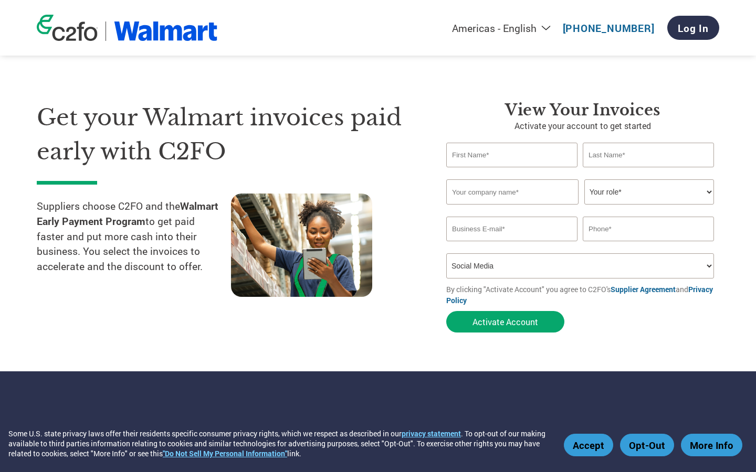
select select "Online Search"
select select
select select "FINANCE_DIRECTOR"
select select
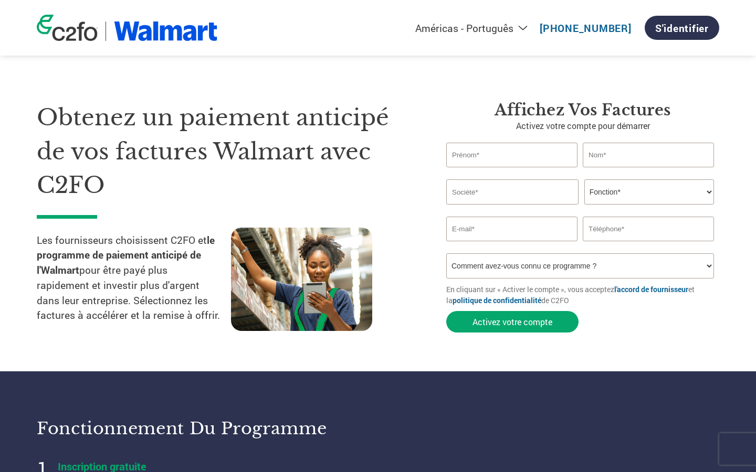
select select "en-US"
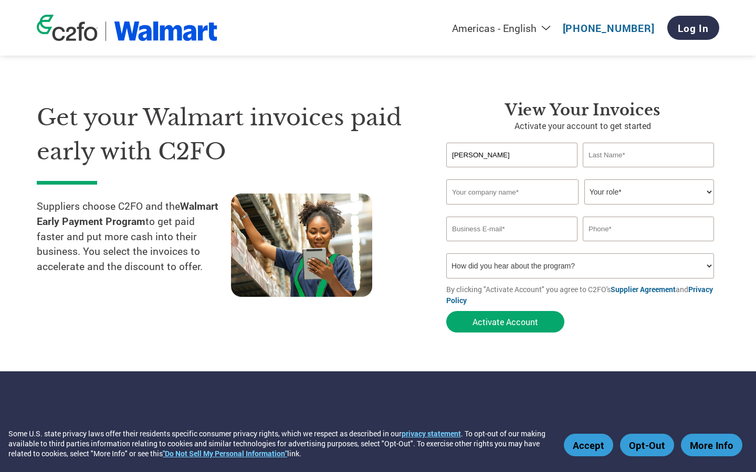
type input "[PERSON_NAME]"
click at [511, 155] on input "text" at bounding box center [511, 155] width 131 height 25
type input "Fields"
click at [511, 155] on input "text" at bounding box center [511, 155] width 131 height 25
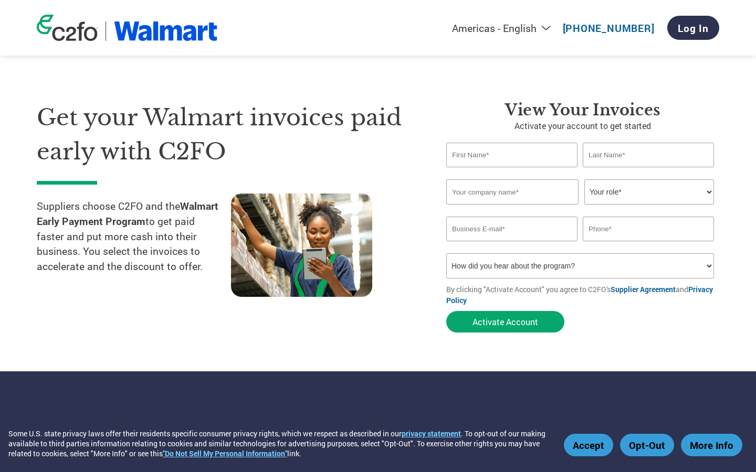
click at [648, 155] on input "text" at bounding box center [648, 155] width 131 height 25
type input "Bins"
type input "Fields"
click at [648, 155] on input "text" at bounding box center [648, 155] width 131 height 25
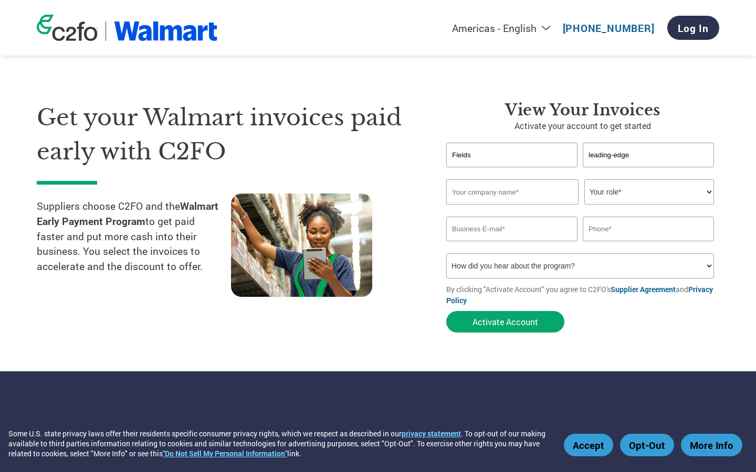
type input "leading-edge"
click at [648, 155] on input "text" at bounding box center [648, 155] width 131 height 25
click at [512, 192] on input "text" at bounding box center [512, 191] width 132 height 25
type input "[PERSON_NAME]"
type input "leading-edge"
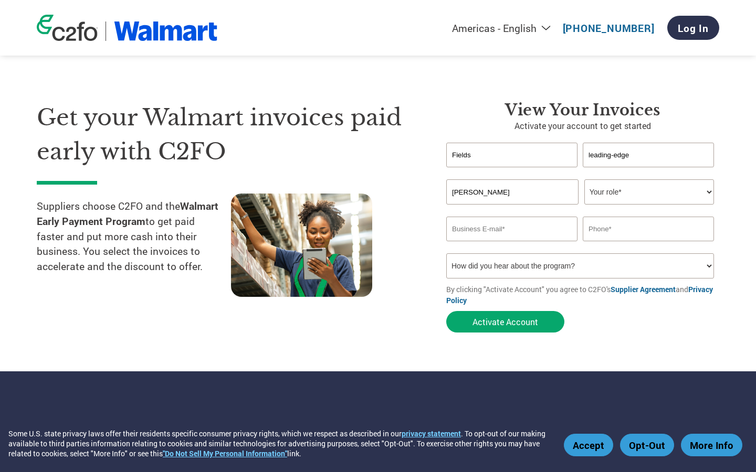
type input "[PERSON_NAME]"
click at [512, 192] on input "text" at bounding box center [512, 191] width 132 height 25
type input "Feest - Bahringer"
click at [512, 192] on input "text" at bounding box center [512, 191] width 132 height 25
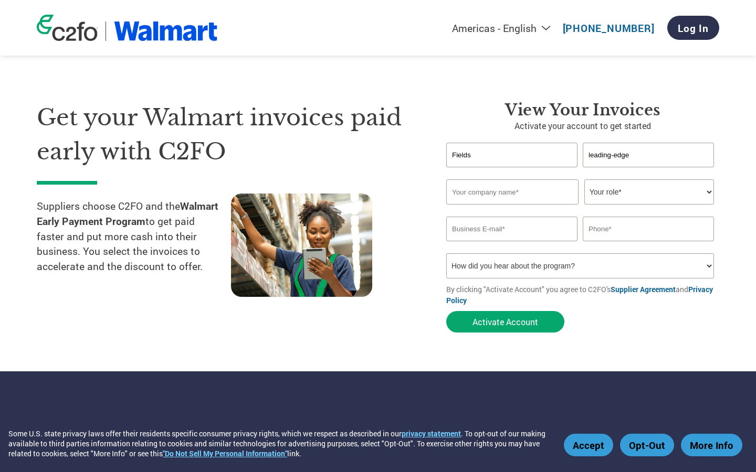
click at [512, 192] on input "text" at bounding box center [512, 191] width 132 height 25
type input "Incredible Soft Towels"
click at [512, 192] on input "text" at bounding box center [512, 191] width 132 height 25
click at [648, 229] on input "text" at bounding box center [648, 229] width 131 height 25
type input "Incredible Soft Towels"
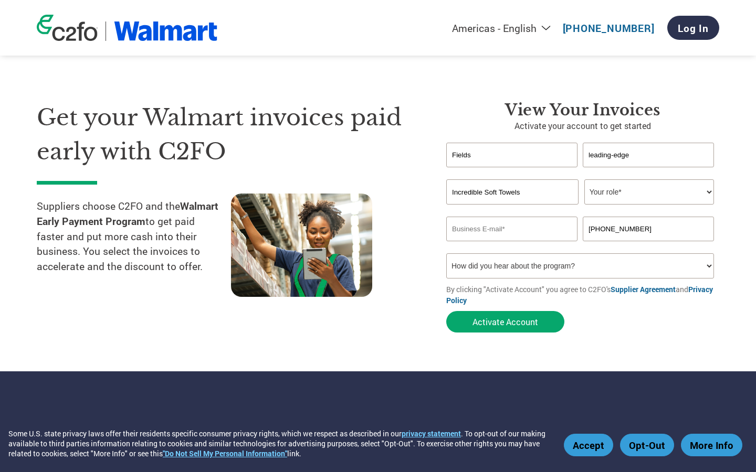
type input "[PHONE_NUMBER]"
click at [648, 229] on input "text" at bounding box center [648, 229] width 131 height 25
type input "3362213970"
click at [648, 229] on input "text" at bounding box center [648, 229] width 131 height 25
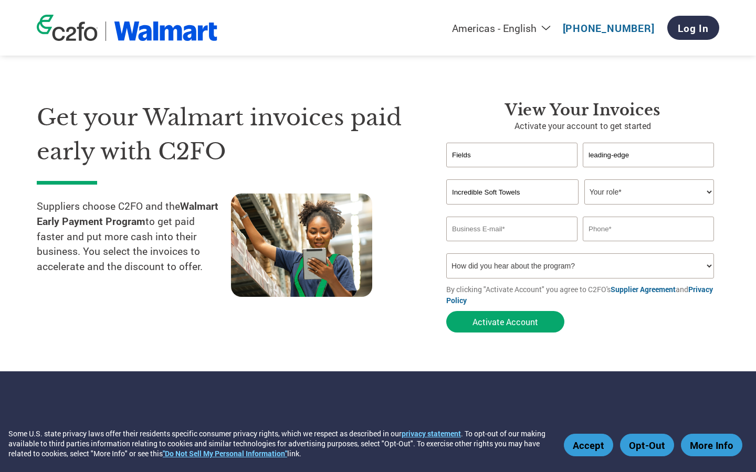
click at [648, 229] on input "text" at bounding box center [648, 229] width 131 height 25
type input "3362213970"
click at [648, 229] on input "text" at bounding box center [648, 229] width 131 height 25
type input "[GEOGRAPHIC_DATA]"
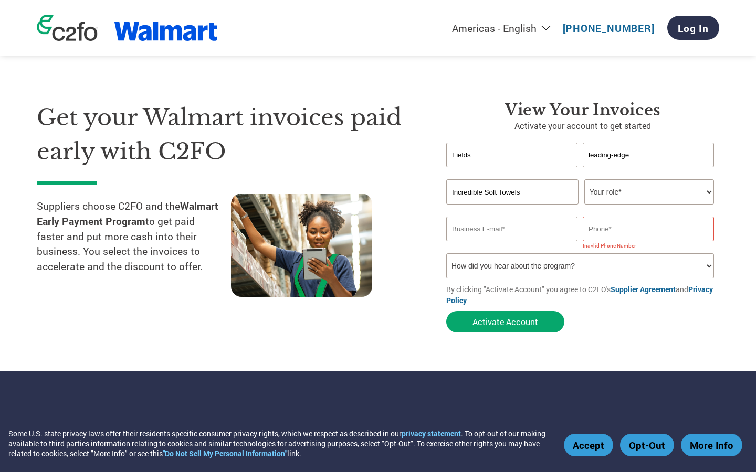
click at [648, 229] on input "text" at bounding box center [648, 229] width 131 height 25
select select "it-IT"
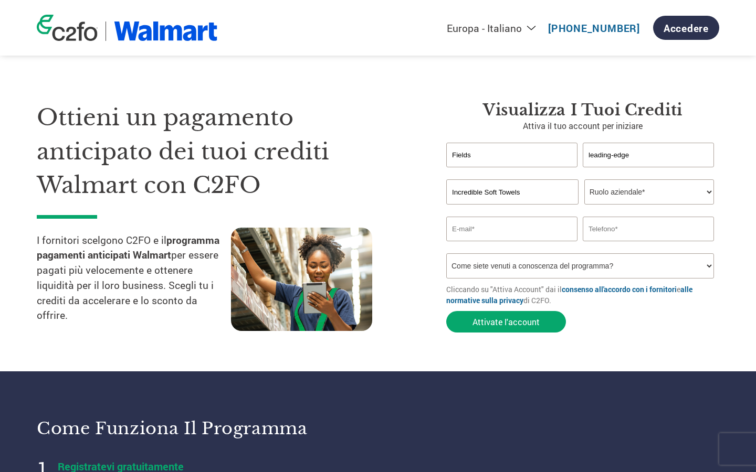
type input "[GEOGRAPHIC_DATA]"
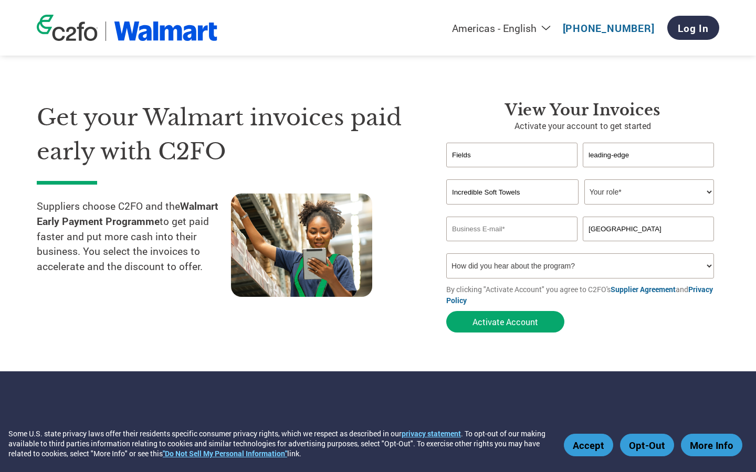
select select "en-US"
select select "CEO"
select select "CREDIT_MANAGER"
select select
select select "Social Media"
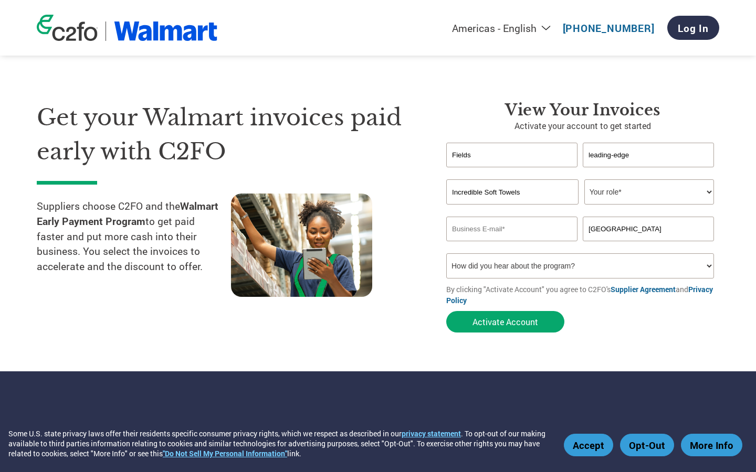
select select "Received a Letter"
select select
click at [511, 155] on input "Fields" at bounding box center [511, 155] width 131 height 25
type input "F"
type input "[PERSON_NAME]"
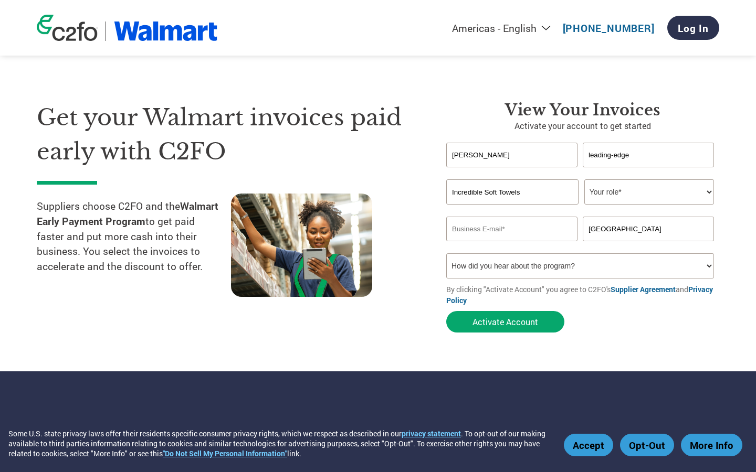
click at [648, 155] on input "leading-edge" at bounding box center [648, 155] width 131 height 25
type input "l"
type input "Bins"
click at [512, 192] on input "Incredible Soft Towels" at bounding box center [512, 191] width 132 height 25
type input "els"
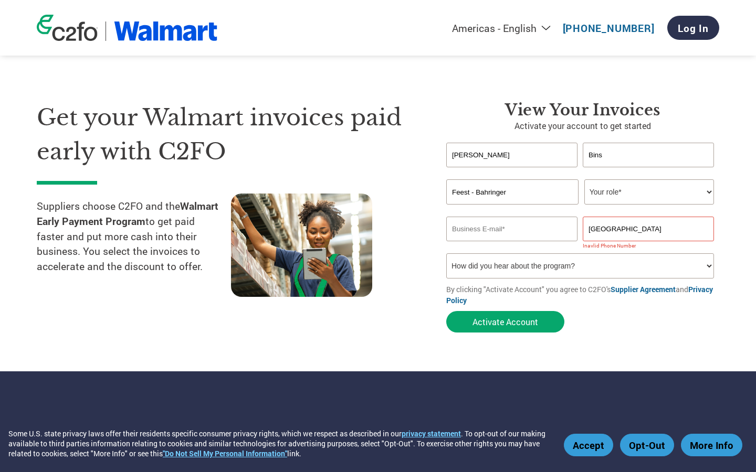
type input "Feest - Bahringer"
click at [511, 229] on input "email" at bounding box center [511, 229] width 131 height 25
type input "[EMAIL_ADDRESS][DOMAIN_NAME]"
click at [648, 229] on input "[GEOGRAPHIC_DATA]" at bounding box center [648, 229] width 131 height 25
type input "U"
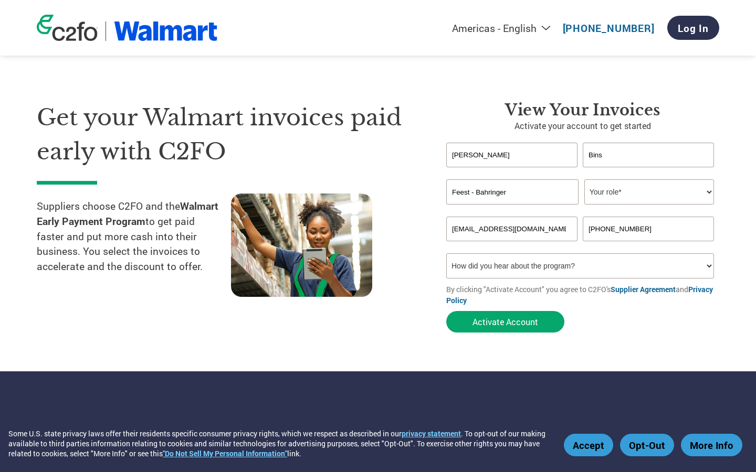
type input "[PHONE_NUMBER]"
select select "it-IT"
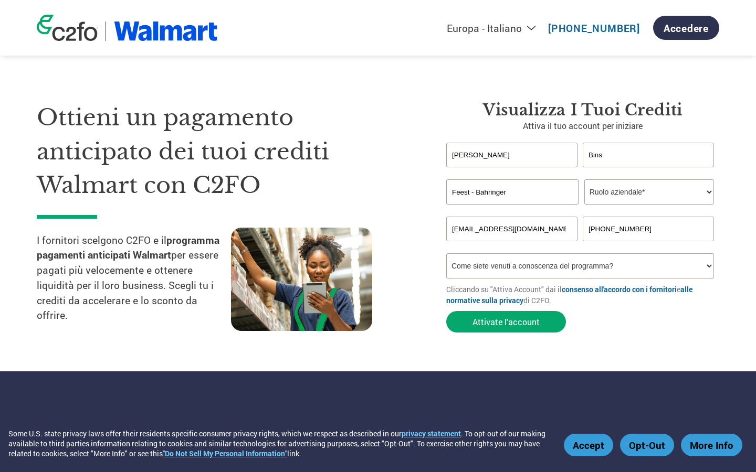
select select "PRESIDENT"
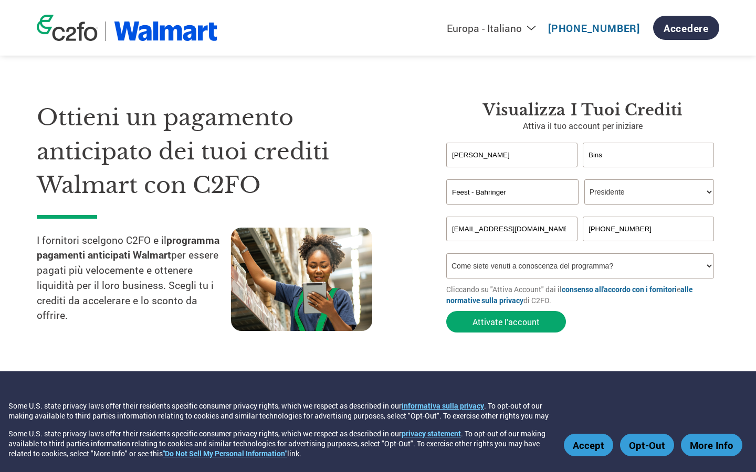
select select "Email"
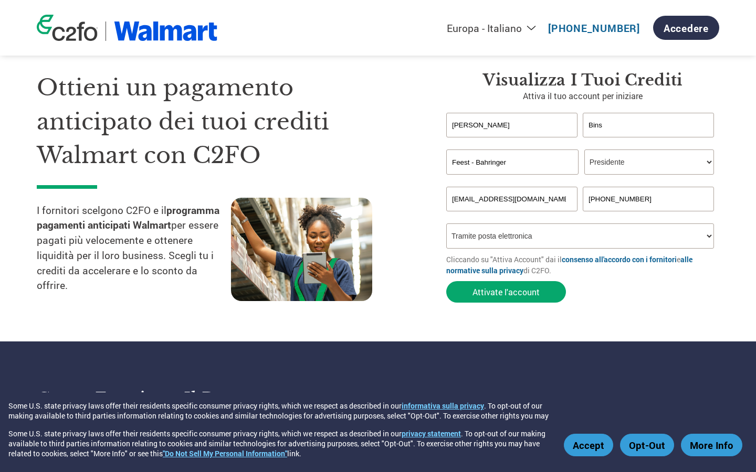
click at [446, 281] on button "Attivate l'account" at bounding box center [506, 292] width 120 height 22
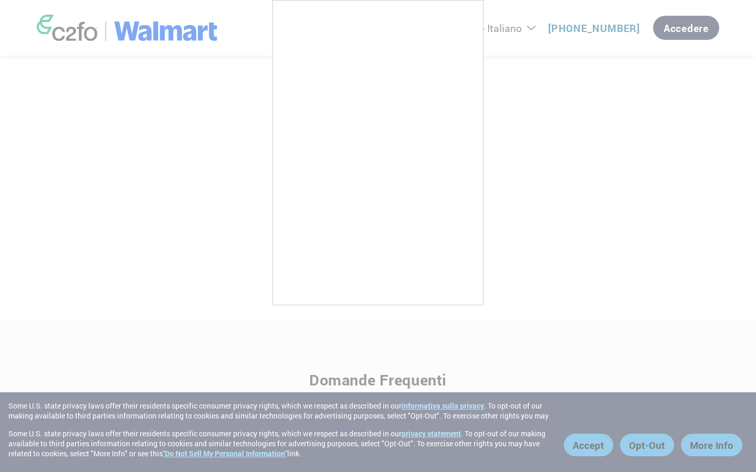
scroll to position [2, 0]
